Goal: Information Seeking & Learning: Compare options

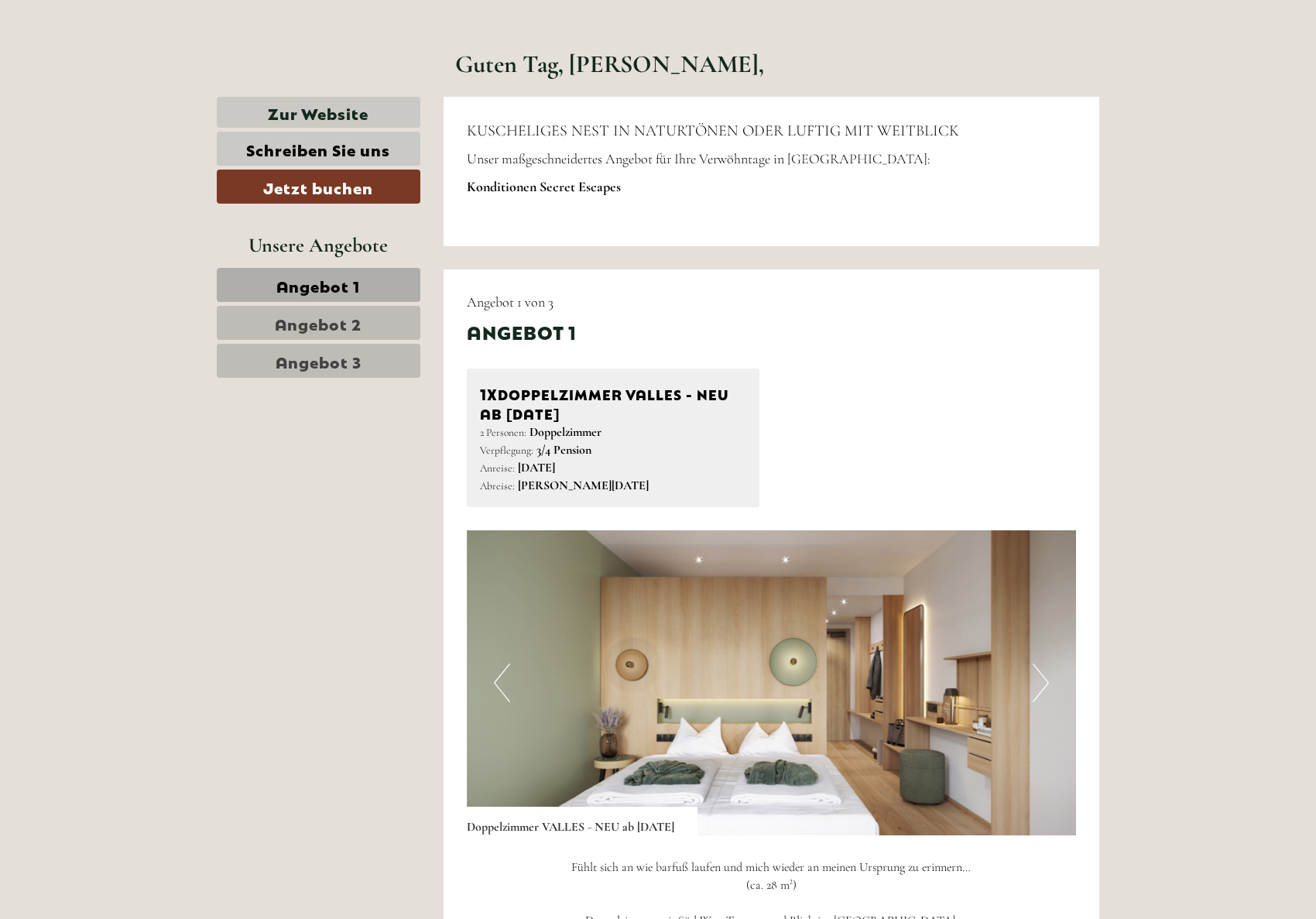
scroll to position [678, 0]
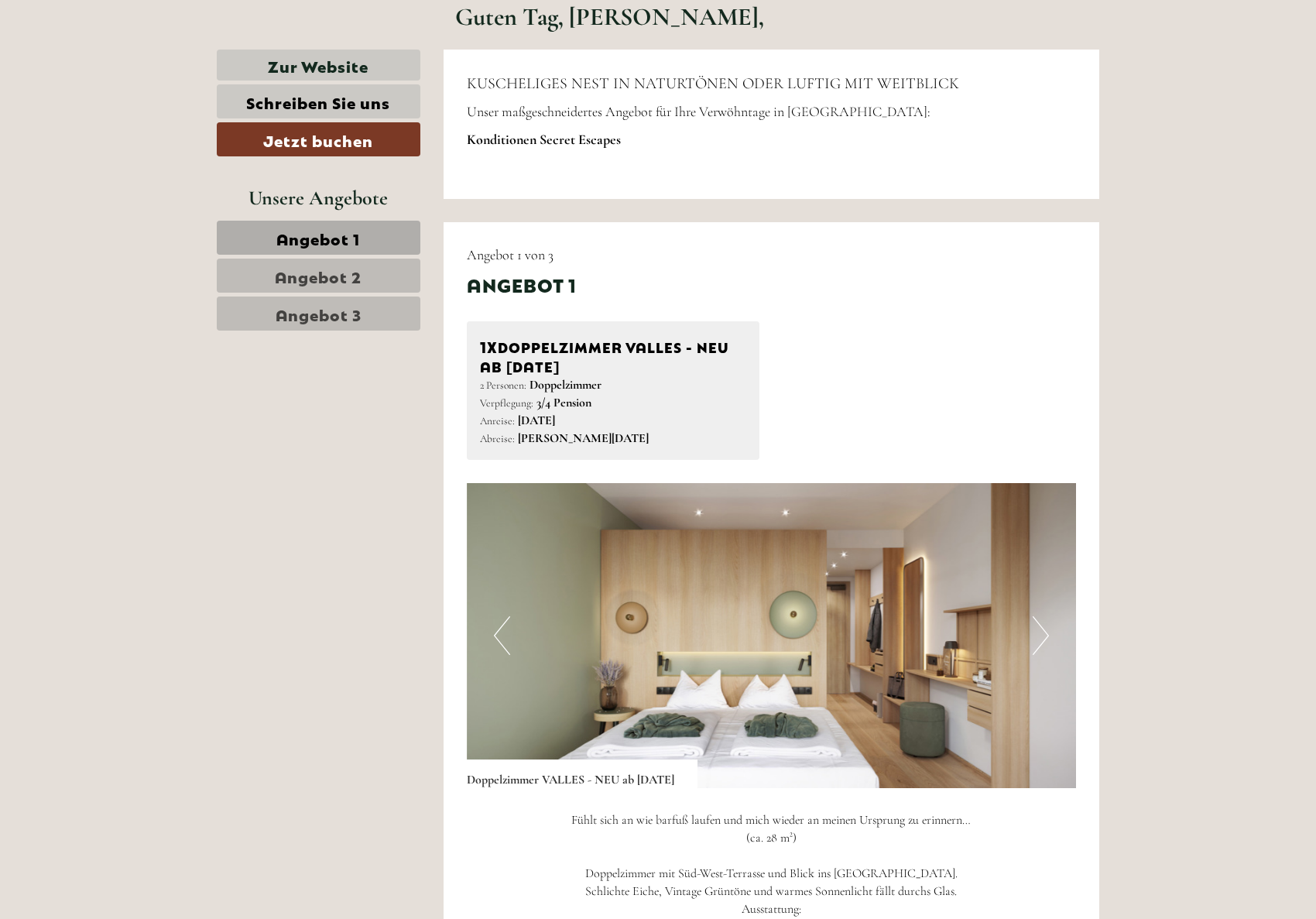
click at [322, 284] on span "Angebot 2" at bounding box center [318, 275] width 87 height 22
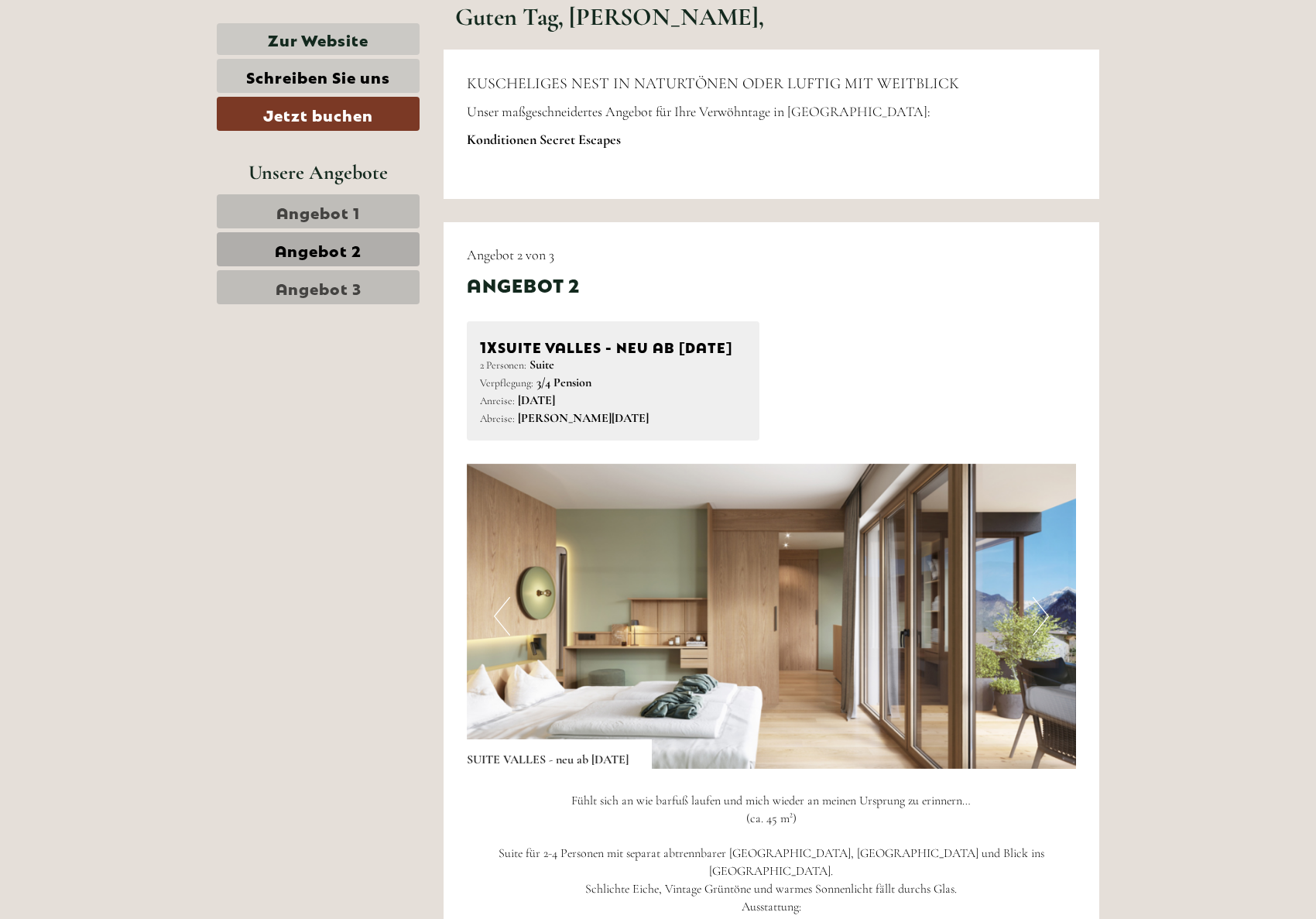
scroll to position [900, 0]
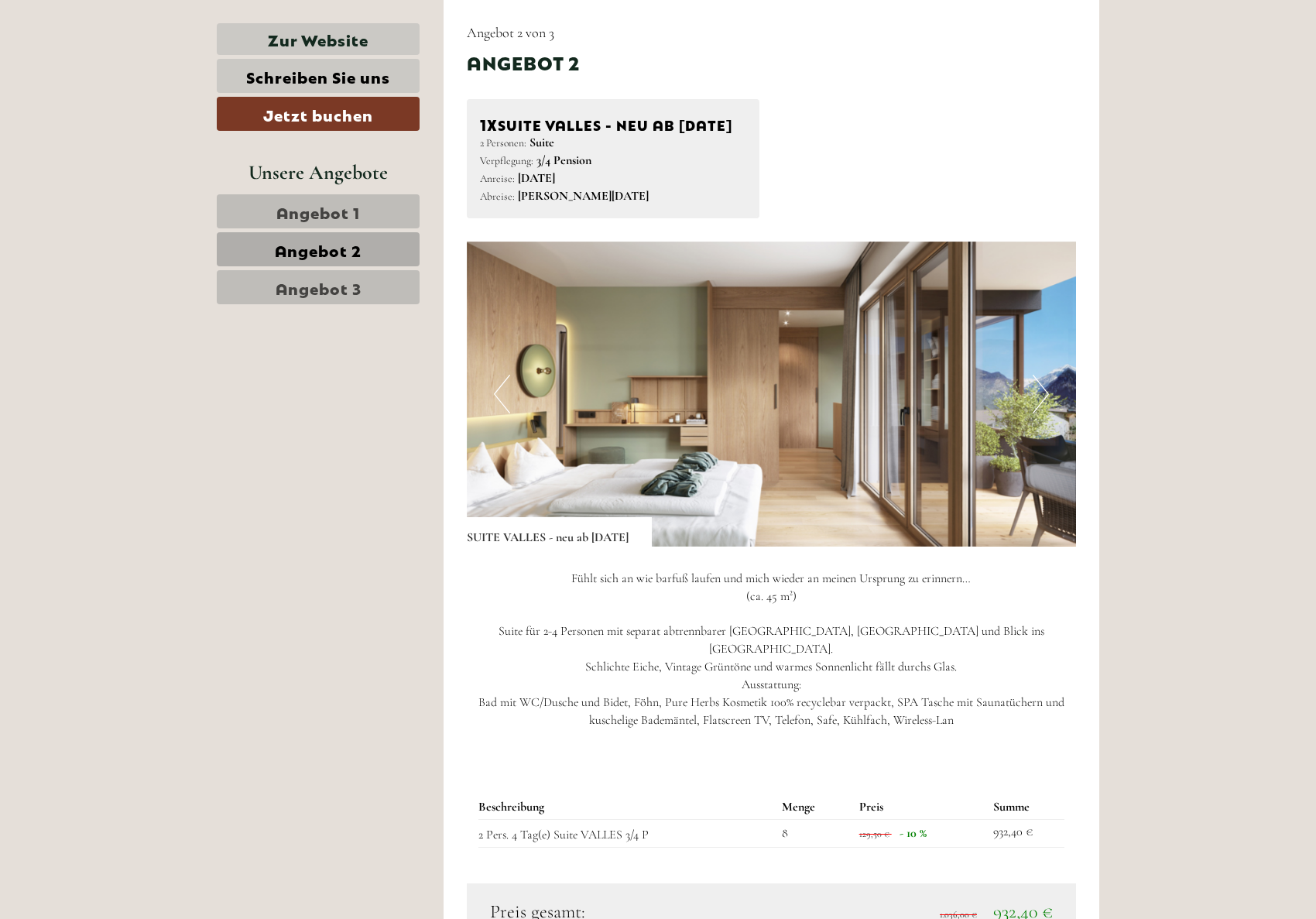
click at [324, 280] on span "Angebot 3" at bounding box center [318, 287] width 86 height 22
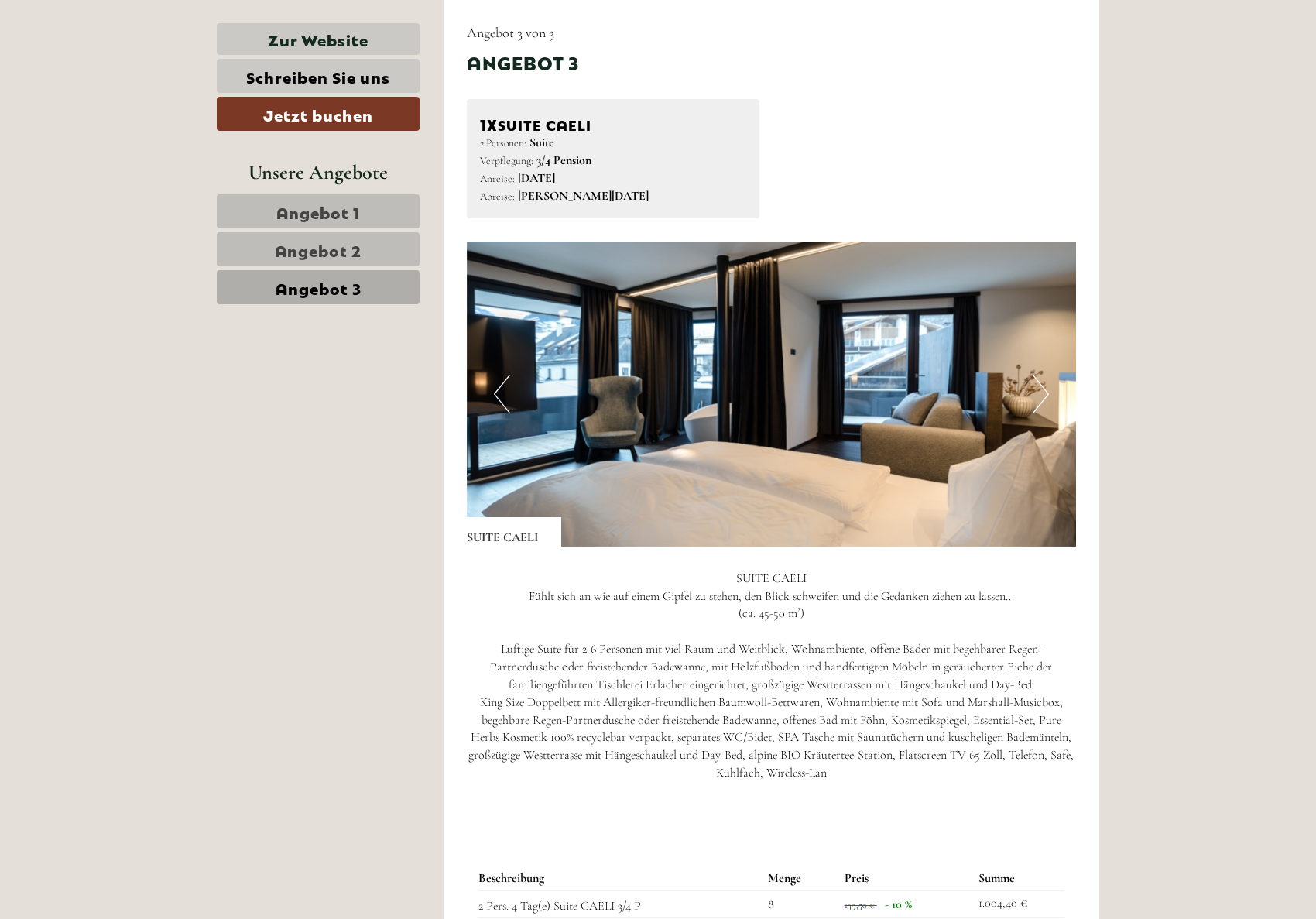
click at [338, 208] on span "Angebot 1" at bounding box center [318, 211] width 83 height 22
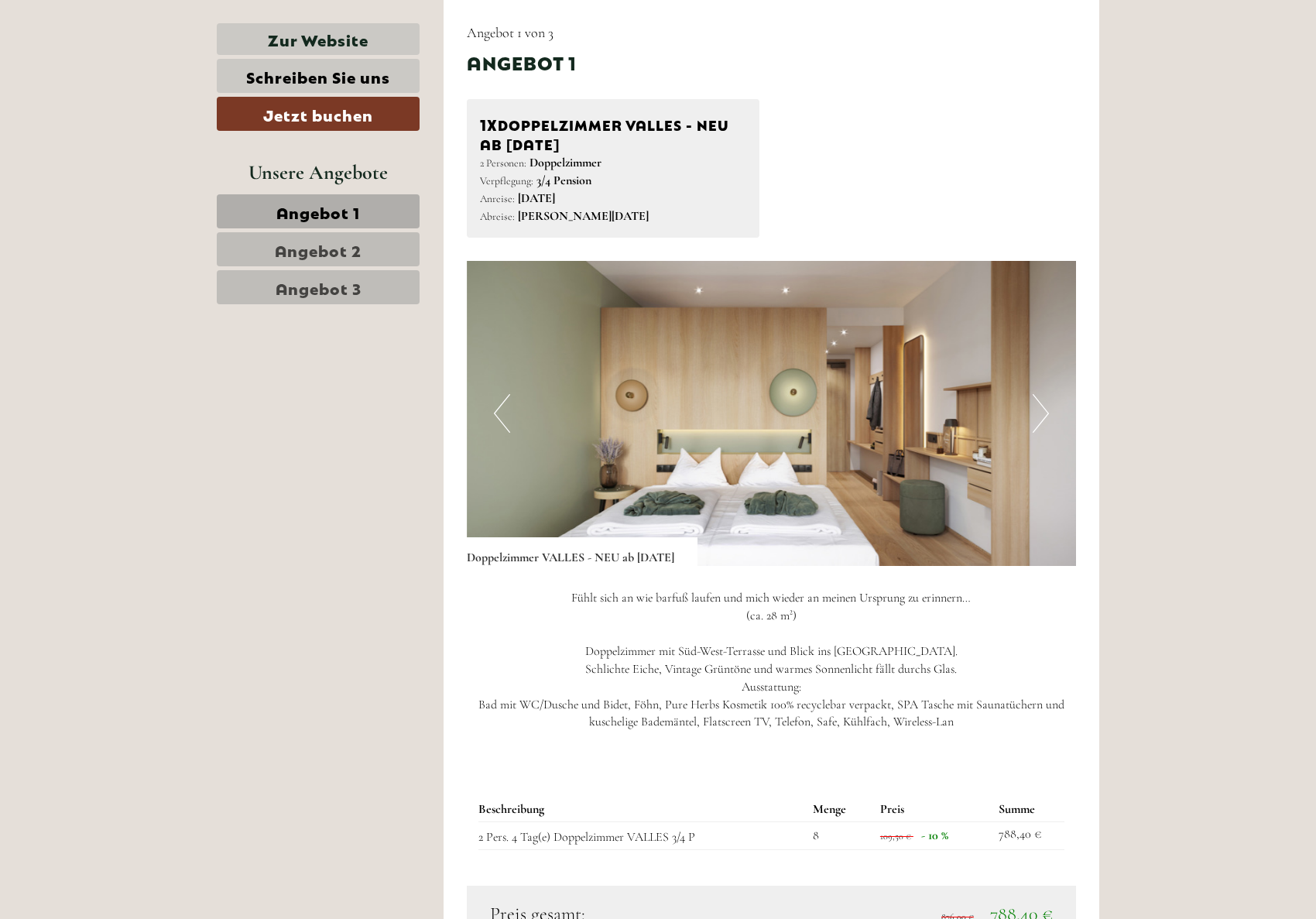
click at [346, 255] on span "Angebot 2" at bounding box center [318, 249] width 87 height 22
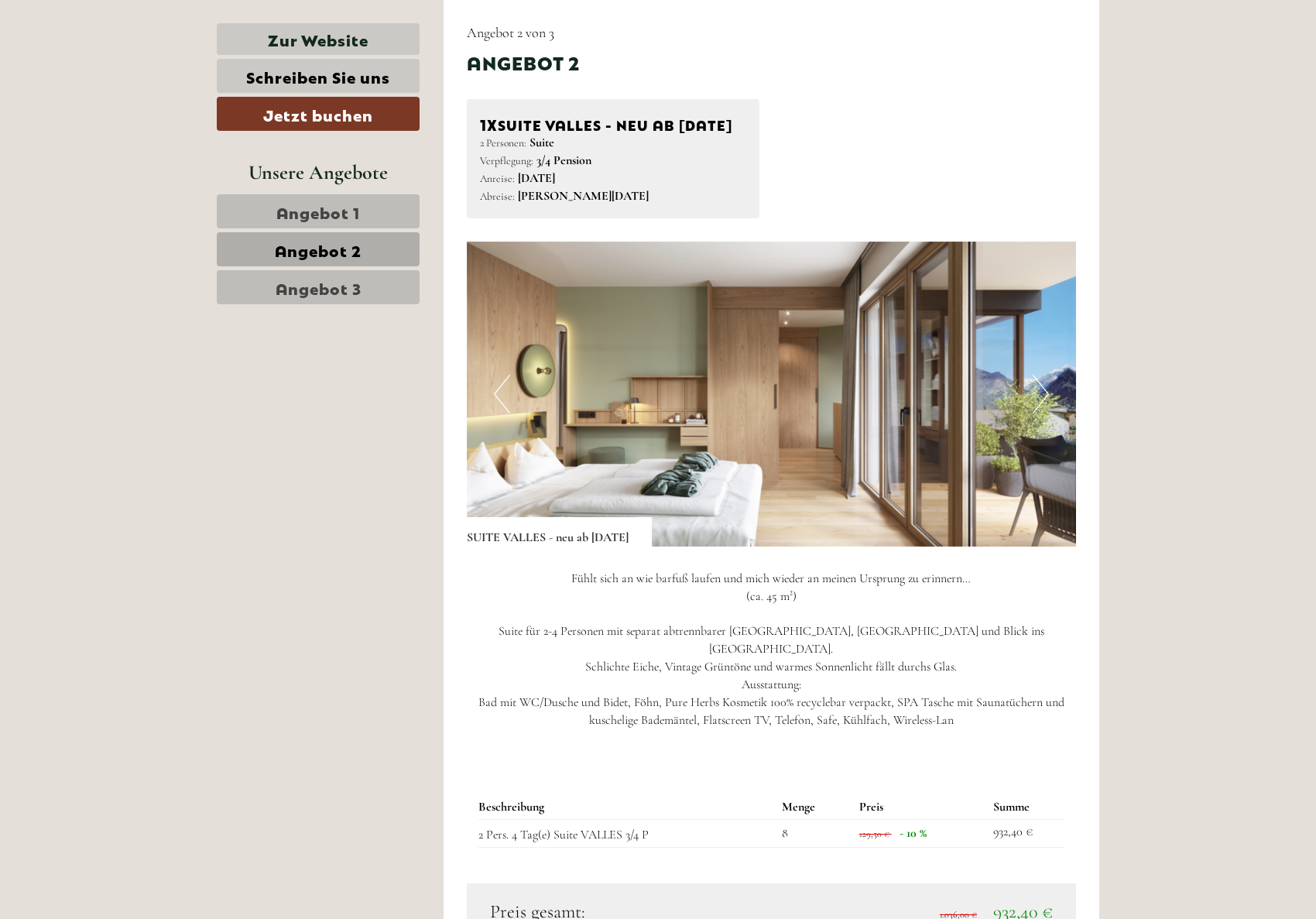
click at [346, 277] on span "Angebot 3" at bounding box center [318, 287] width 86 height 22
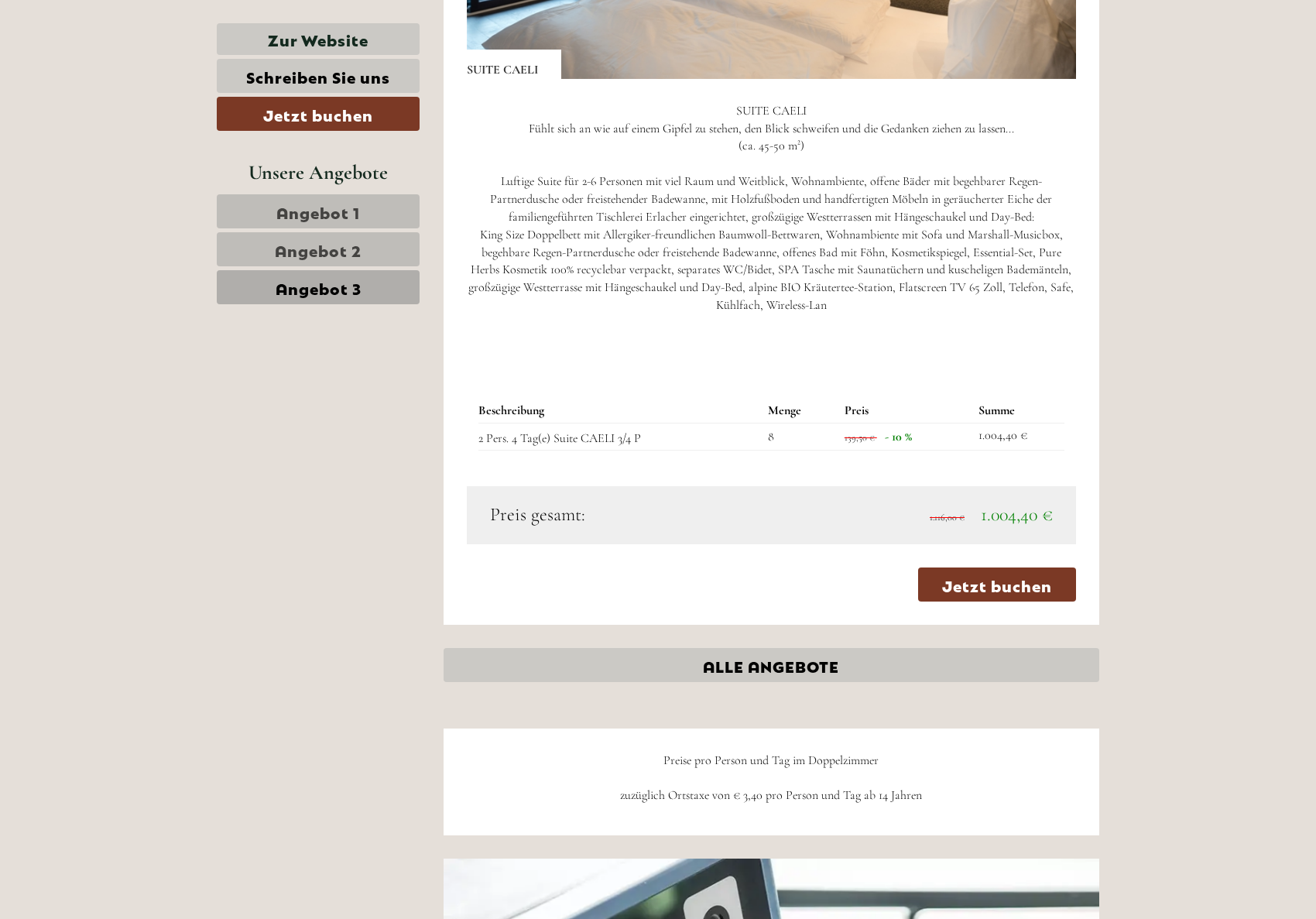
scroll to position [1383, 0]
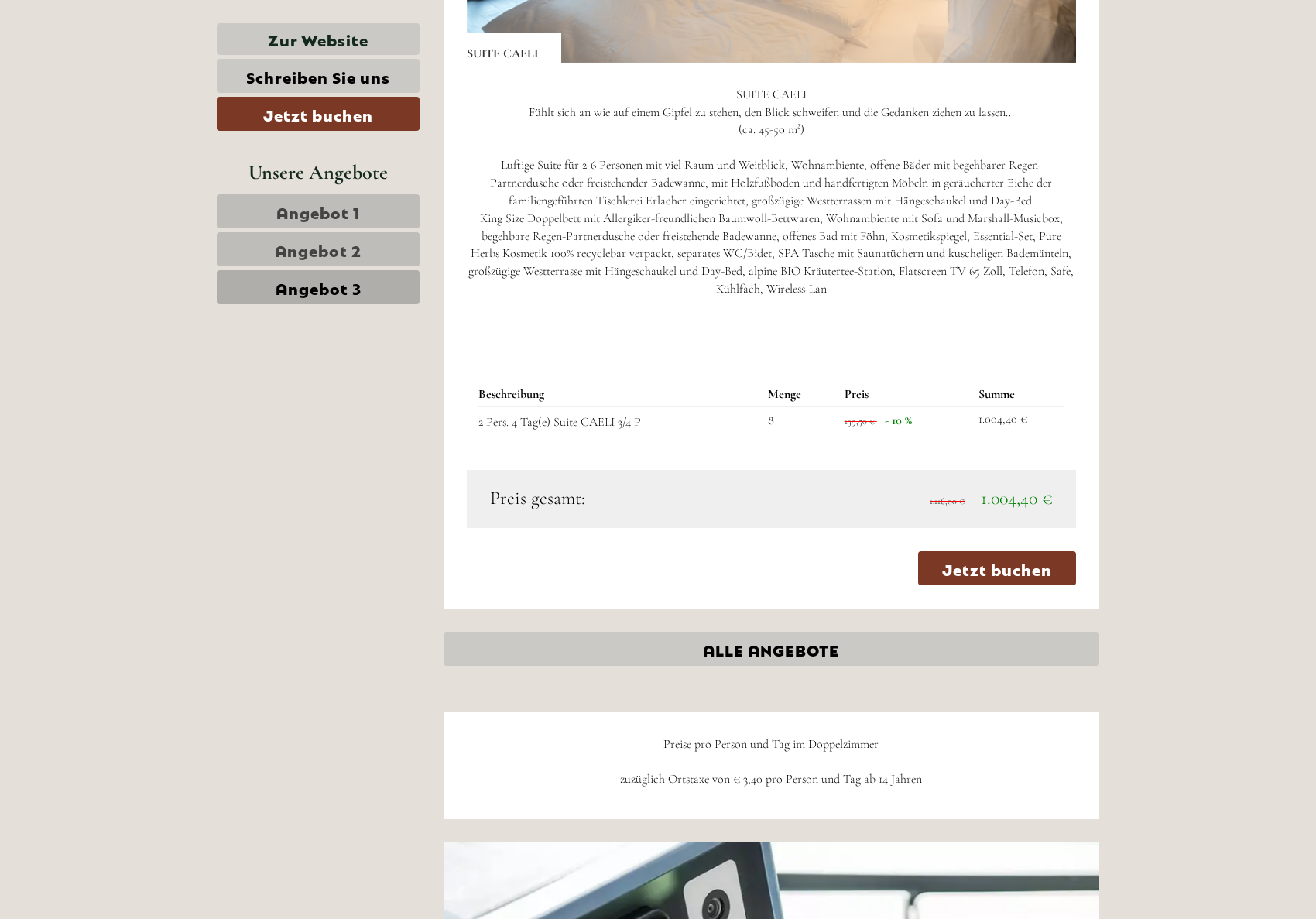
click at [323, 245] on span "Angebot 2" at bounding box center [318, 249] width 87 height 22
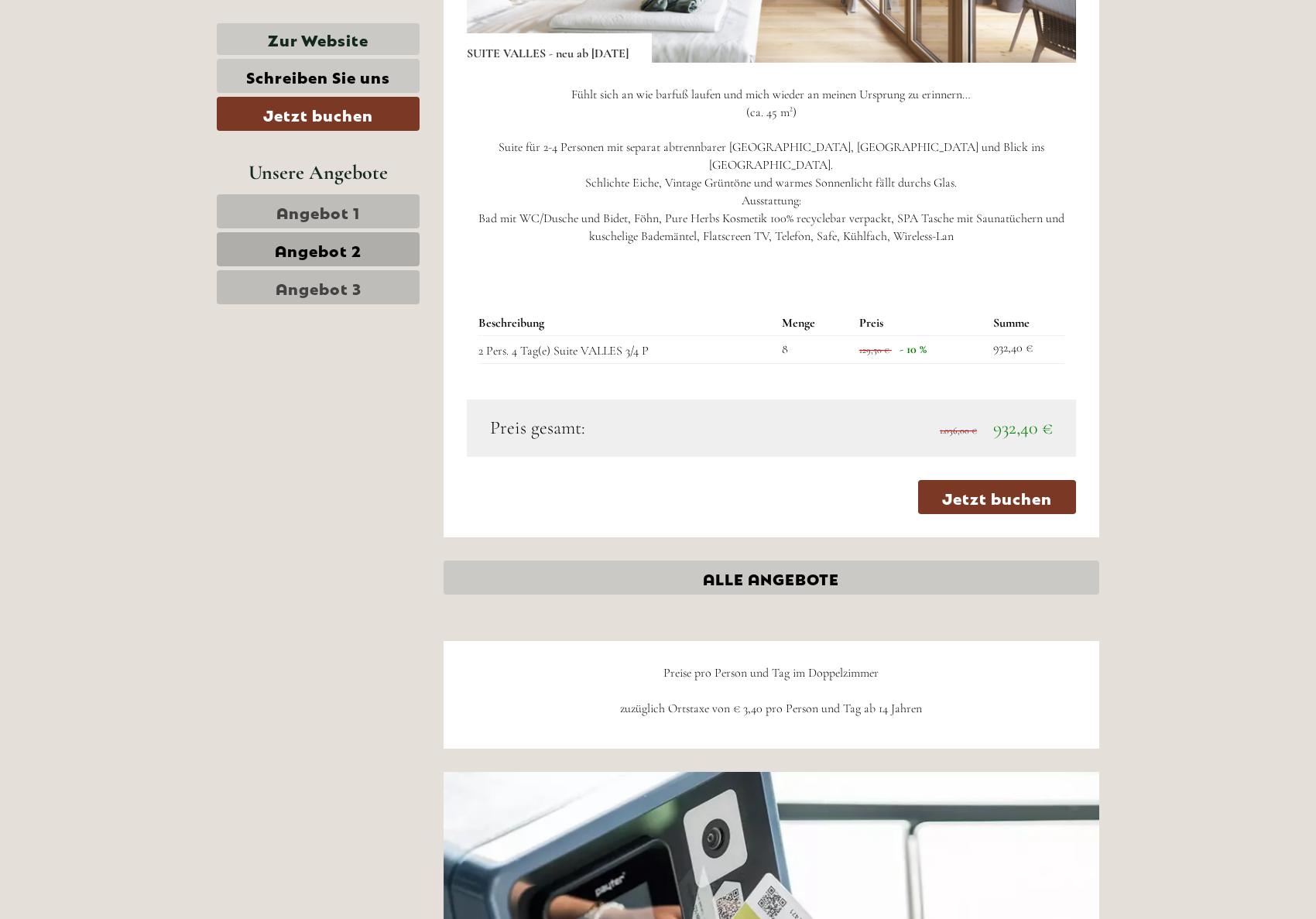
scroll to position [900, 0]
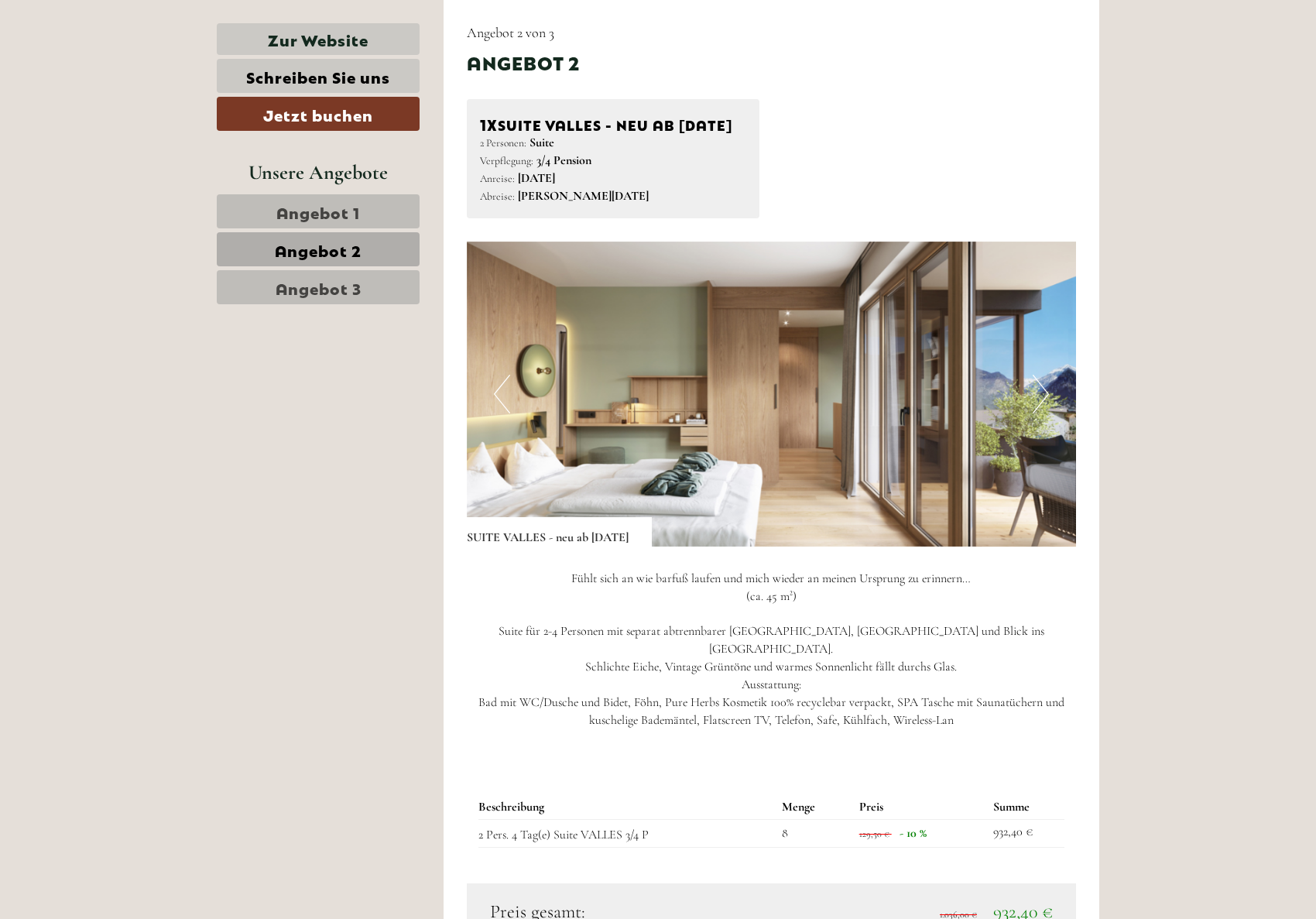
click at [319, 221] on span "Angebot 1" at bounding box center [318, 211] width 83 height 22
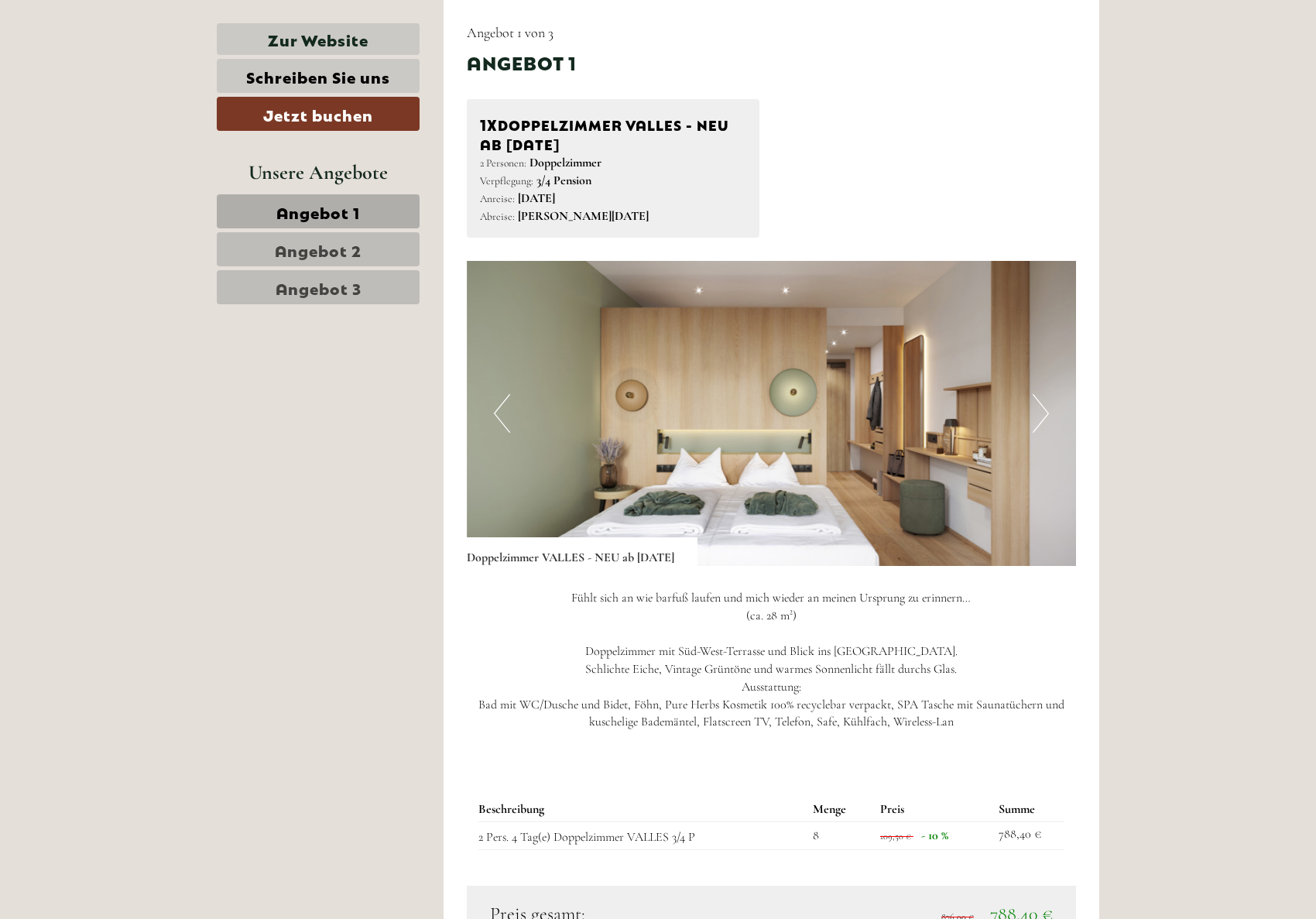
click at [331, 251] on span "Angebot 2" at bounding box center [318, 249] width 87 height 22
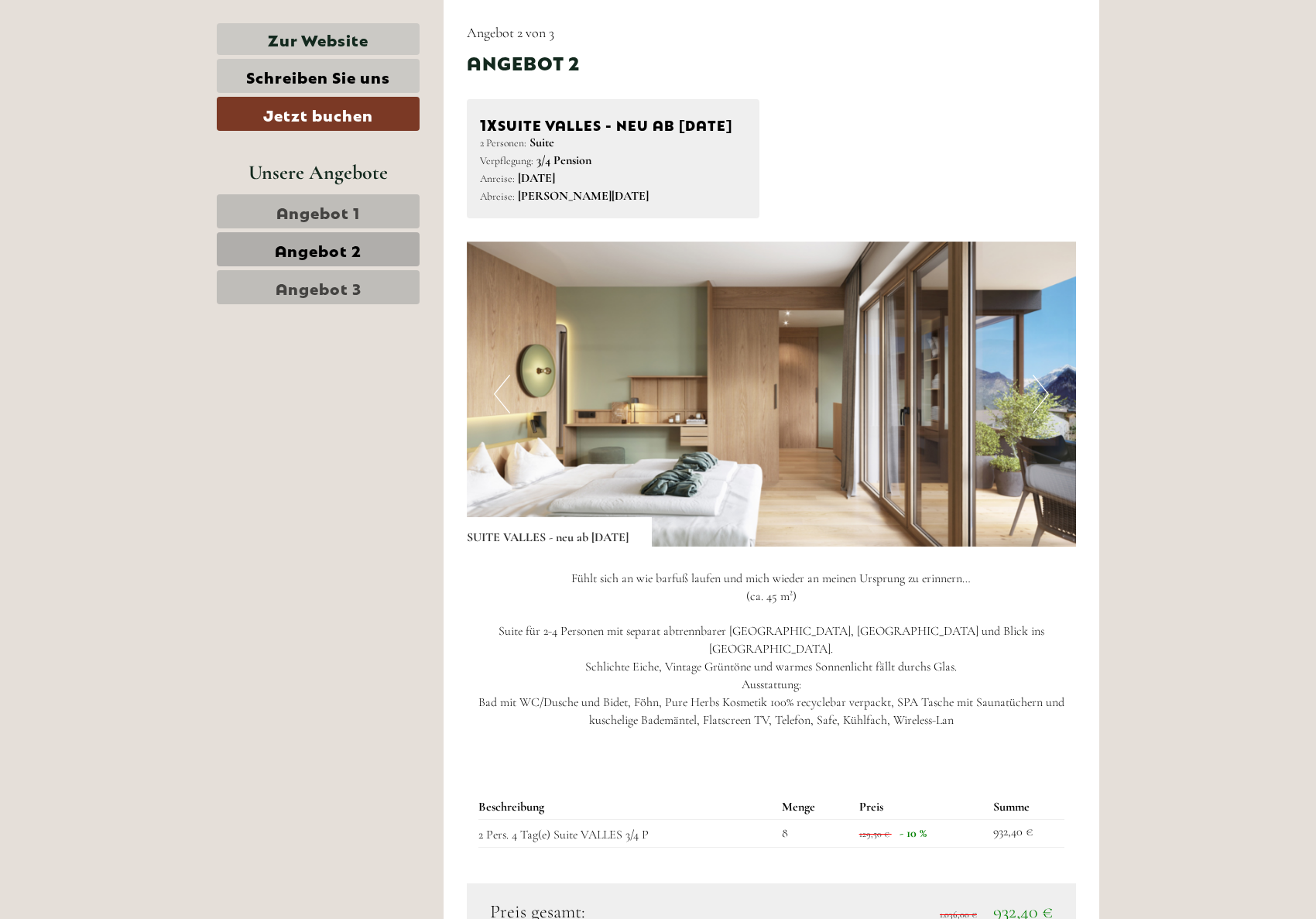
click at [327, 283] on span "Angebot 3" at bounding box center [318, 287] width 86 height 22
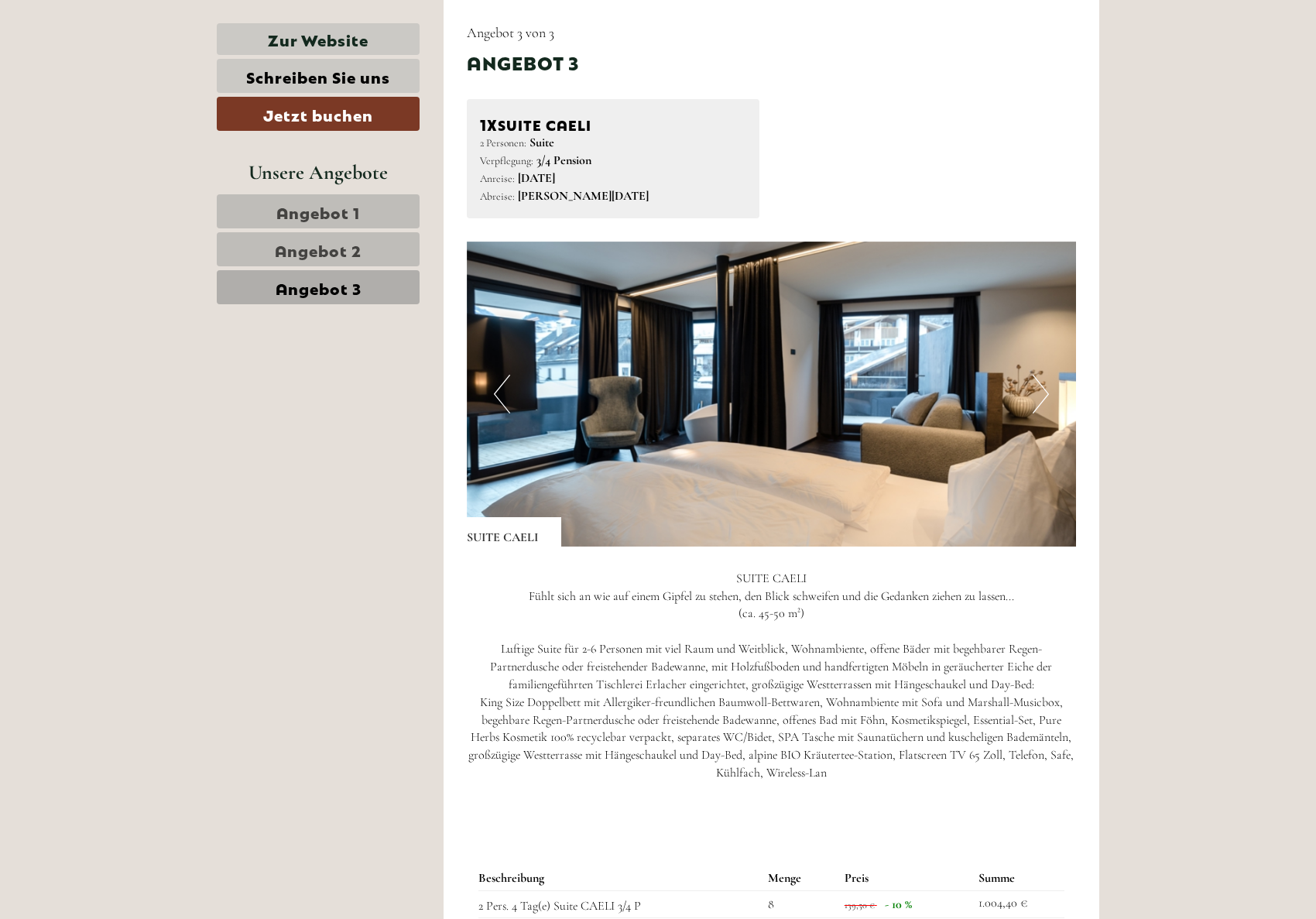
click at [346, 244] on span "Angebot 2" at bounding box center [318, 249] width 87 height 22
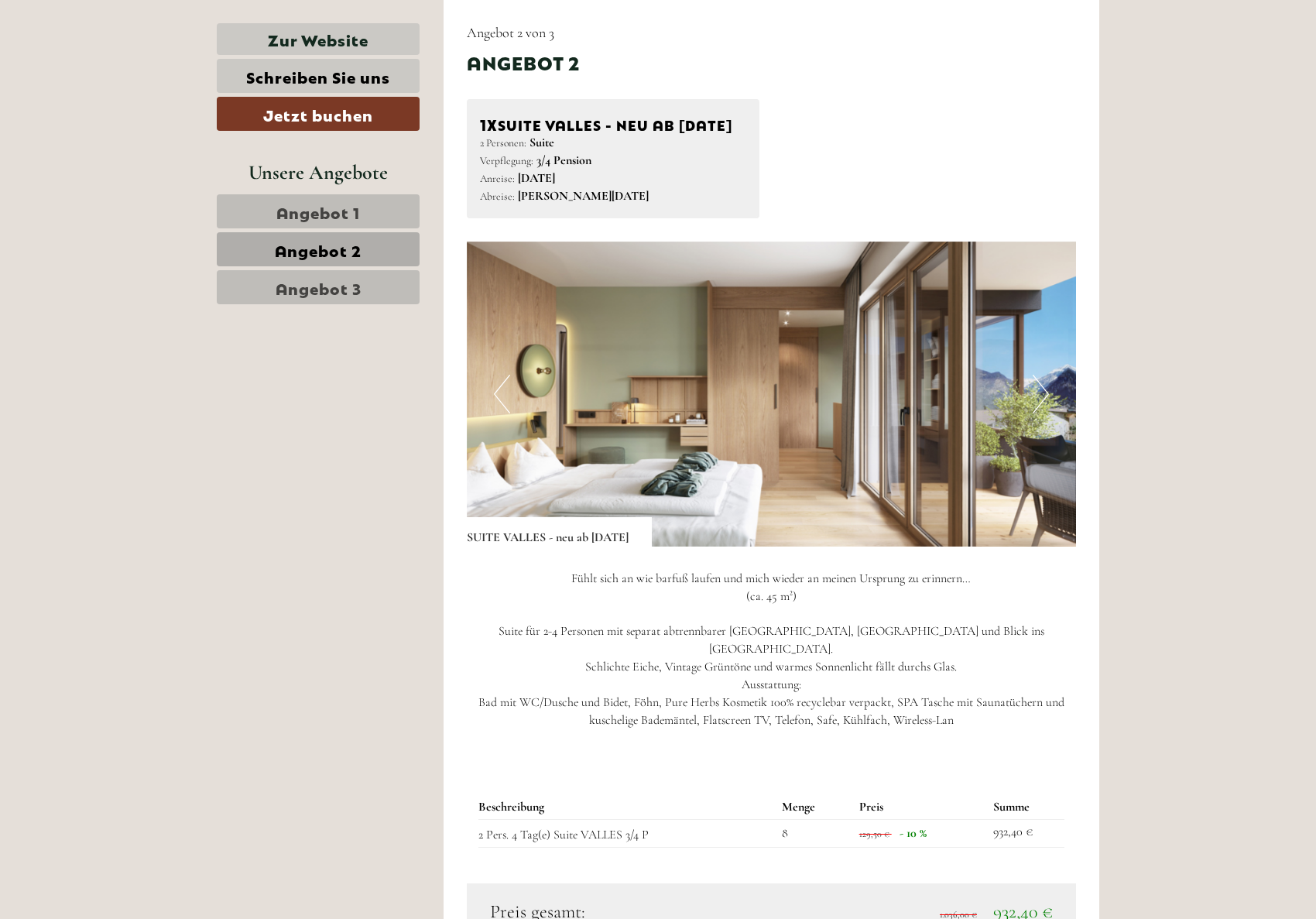
click at [326, 217] on span "Angebot 1" at bounding box center [318, 211] width 83 height 22
